Goal: Find specific page/section: Find specific page/section

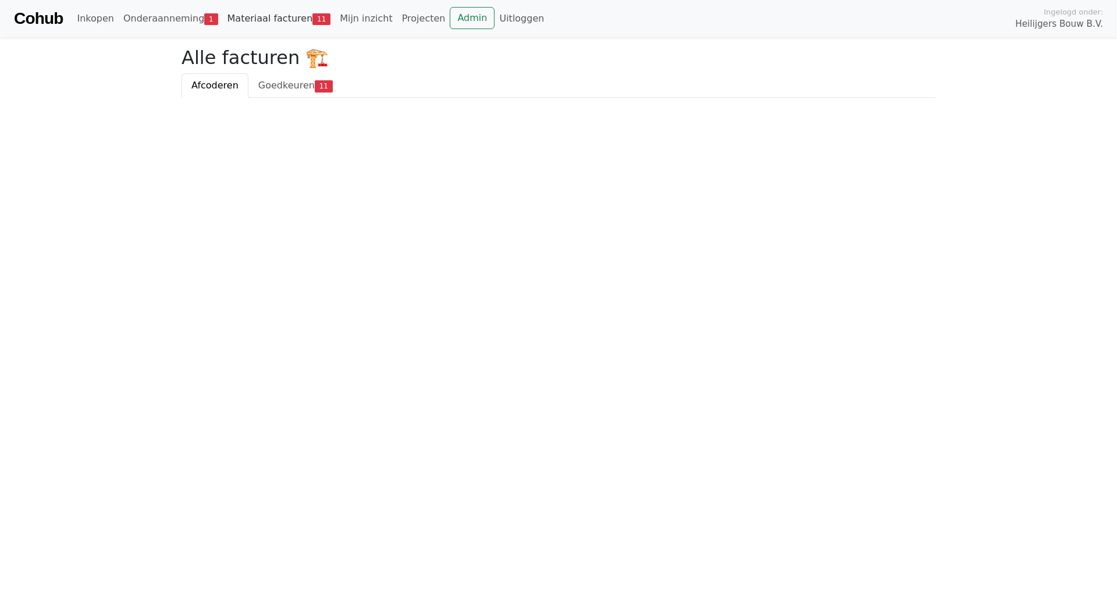
click at [290, 16] on link "Materiaal facturen 11" at bounding box center [279, 18] width 113 height 23
click at [450, 21] on link "Admin" at bounding box center [472, 18] width 45 height 22
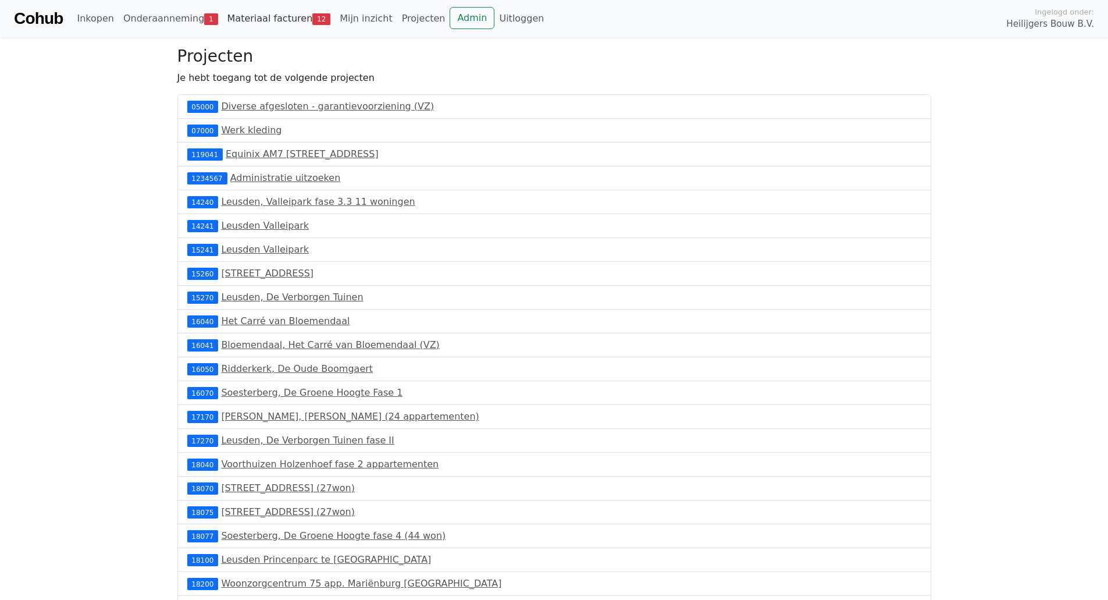
click at [270, 22] on link "Materiaal facturen 12" at bounding box center [279, 18] width 113 height 23
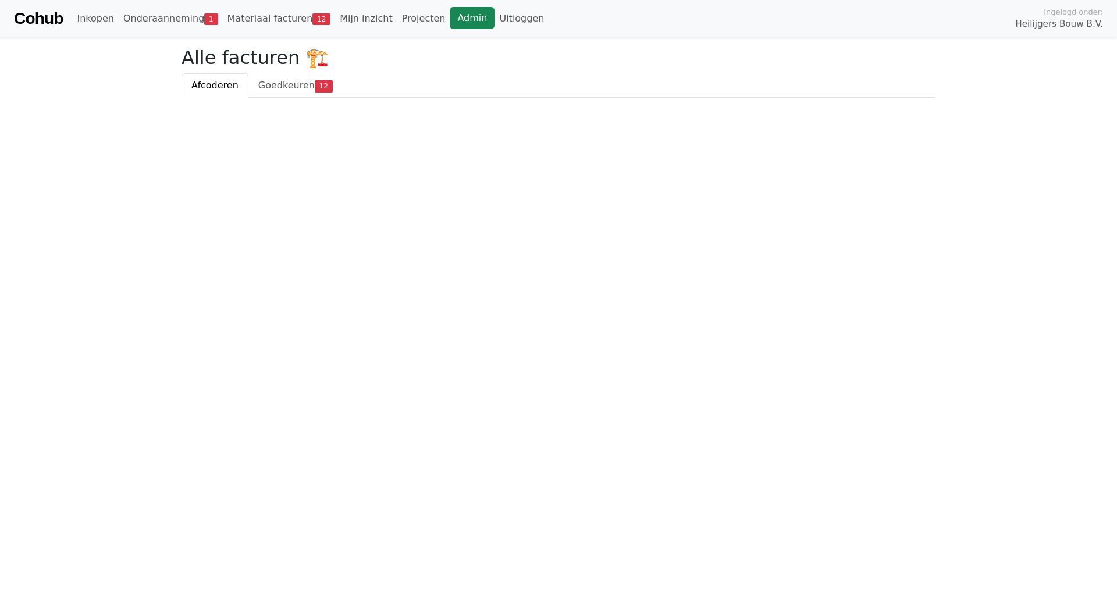
click at [450, 16] on link "Admin" at bounding box center [472, 18] width 45 height 22
